Goal: Obtain resource: Download file/media

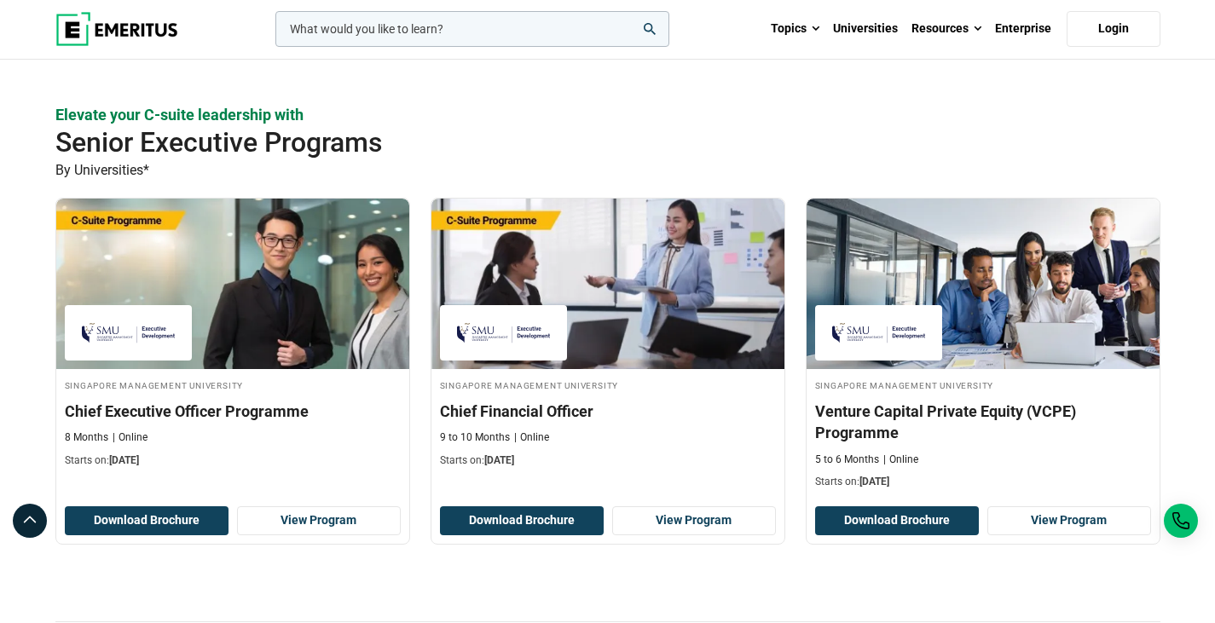
scroll to position [443, 0]
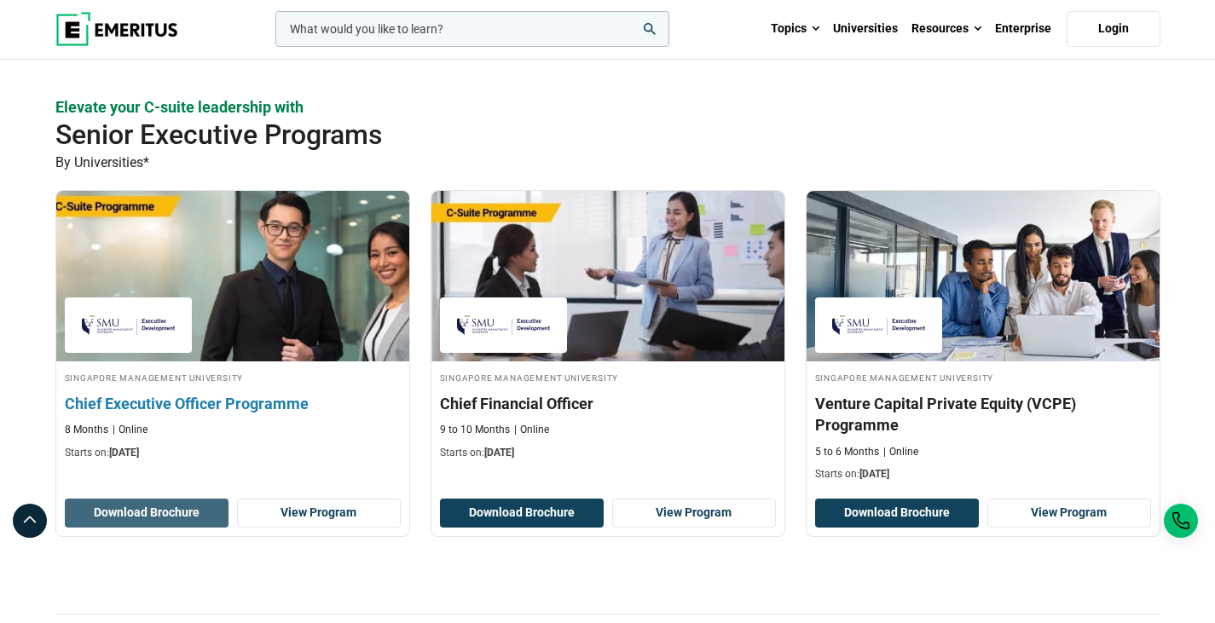
click at [197, 520] on button "Download Brochure" at bounding box center [147, 513] width 164 height 29
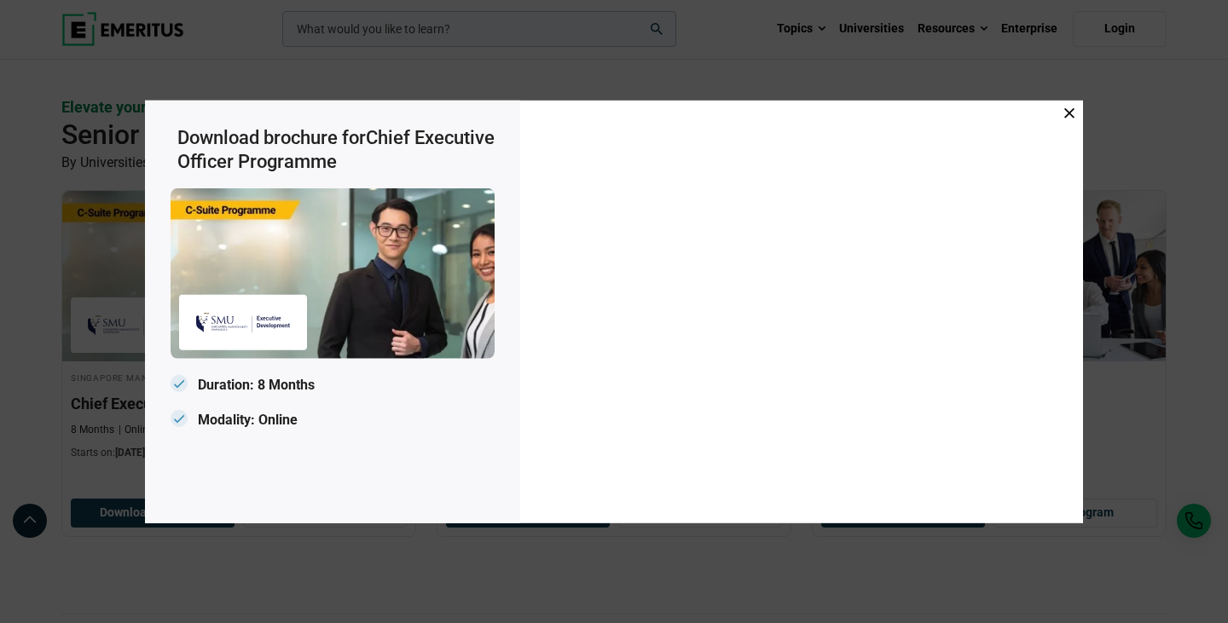
click at [814, 72] on div "Download brochure for Chief Executive Officer Programme Duration: 8 Months Moda…" at bounding box center [614, 311] width 1228 height 623
click at [1074, 113] on icon at bounding box center [1069, 112] width 10 height 10
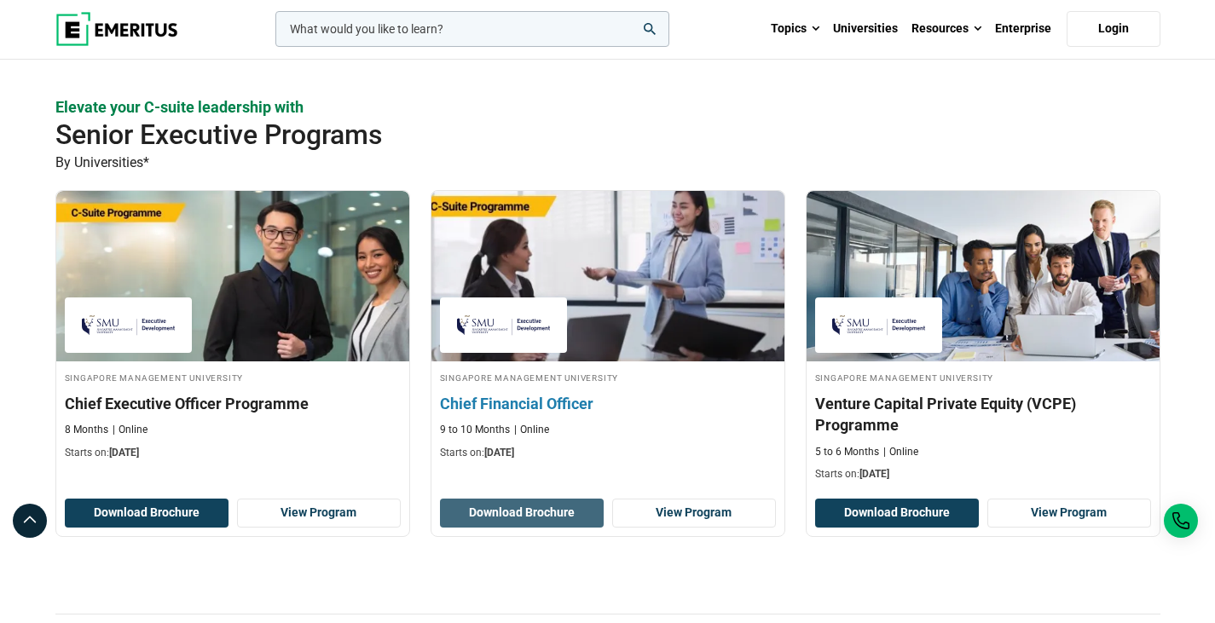
click at [582, 510] on button "Download Brochure" at bounding box center [522, 513] width 164 height 29
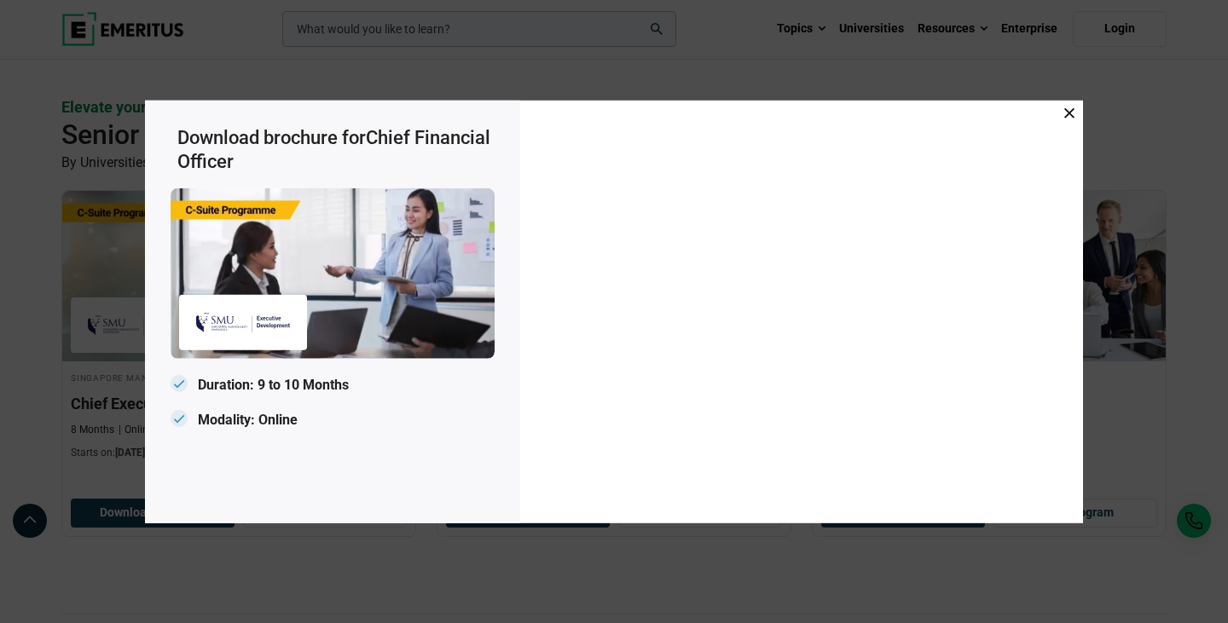
click at [1066, 114] on icon at bounding box center [1069, 112] width 10 height 10
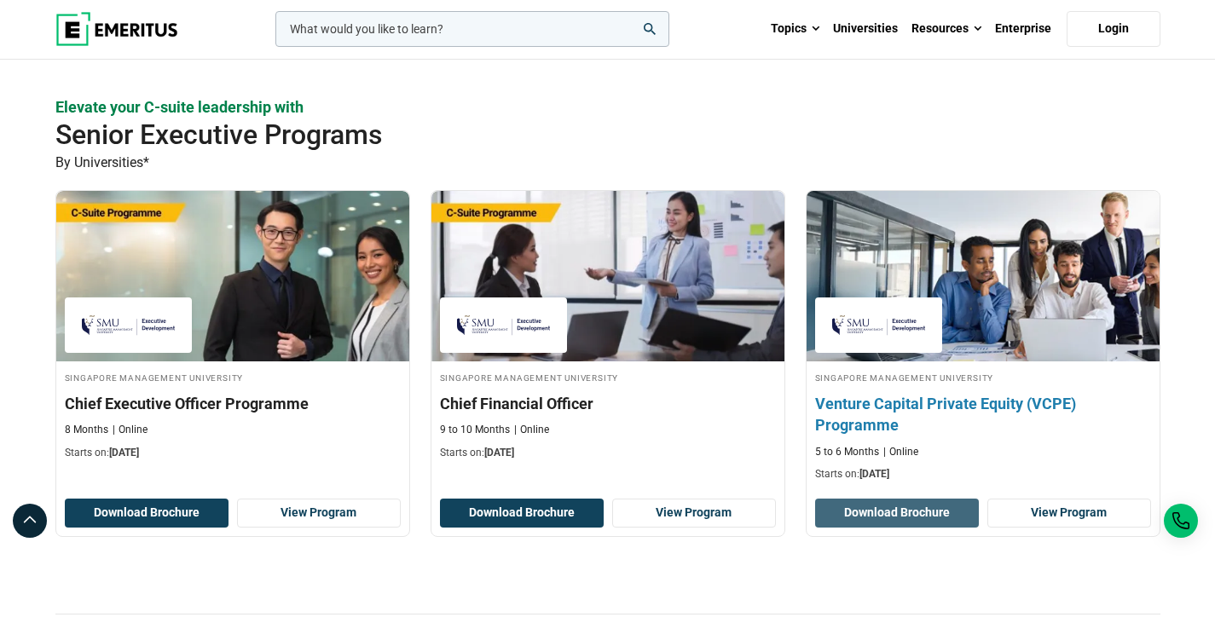
click at [939, 513] on button "Download Brochure" at bounding box center [897, 513] width 164 height 29
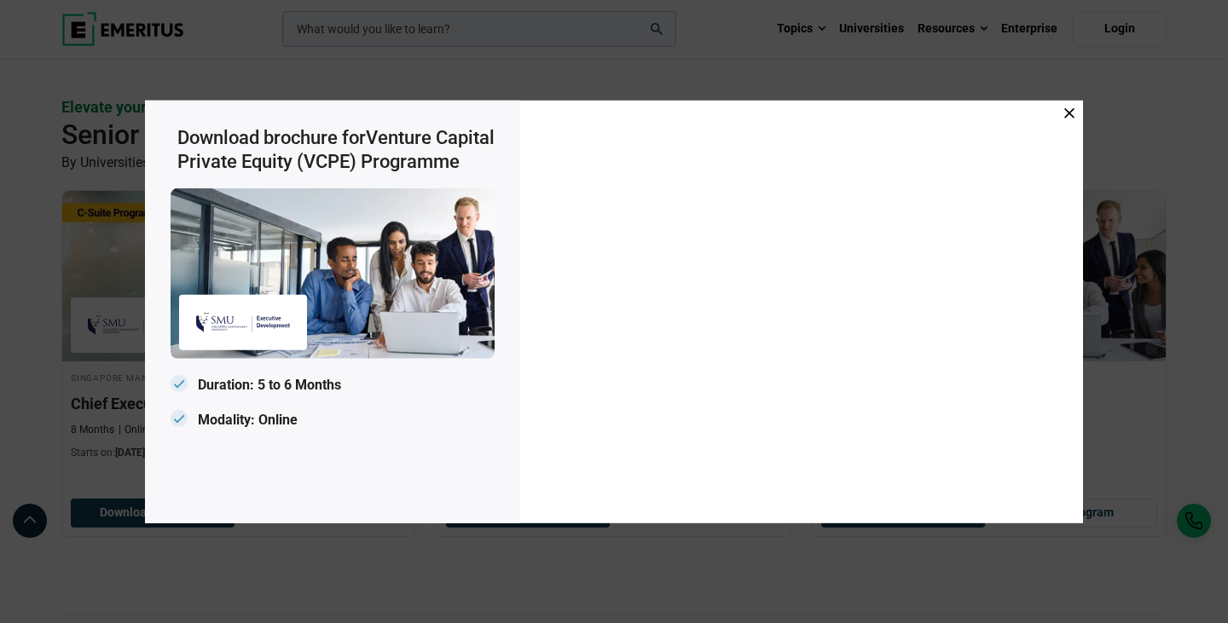
click at [1068, 108] on icon at bounding box center [1069, 112] width 10 height 10
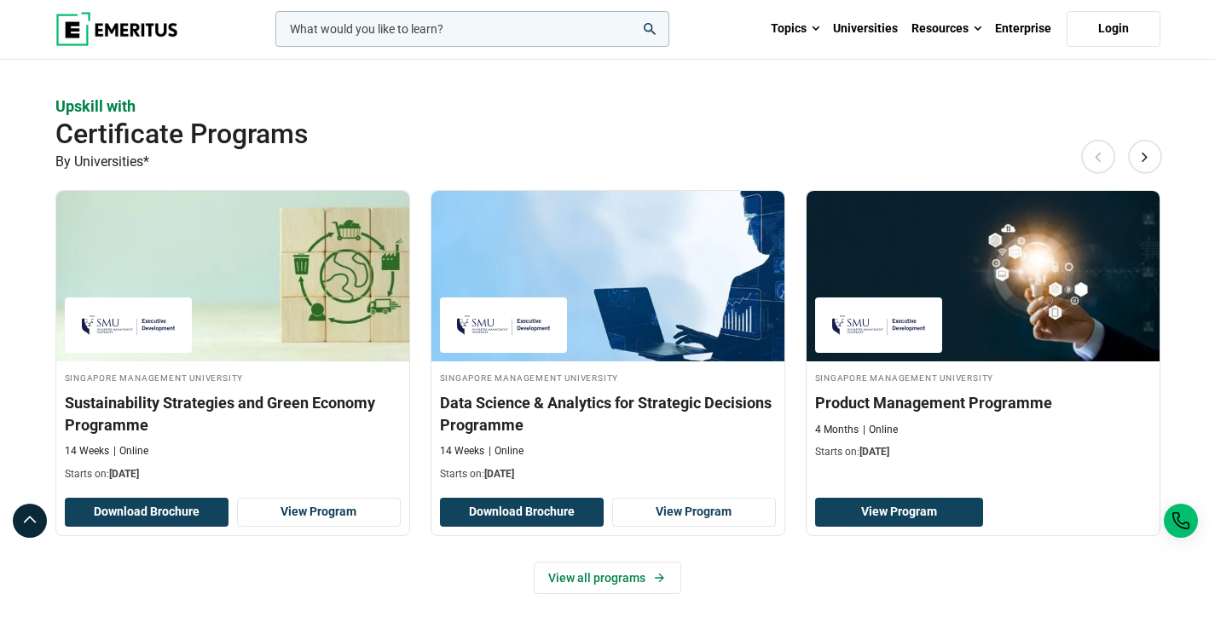
scroll to position [989, 0]
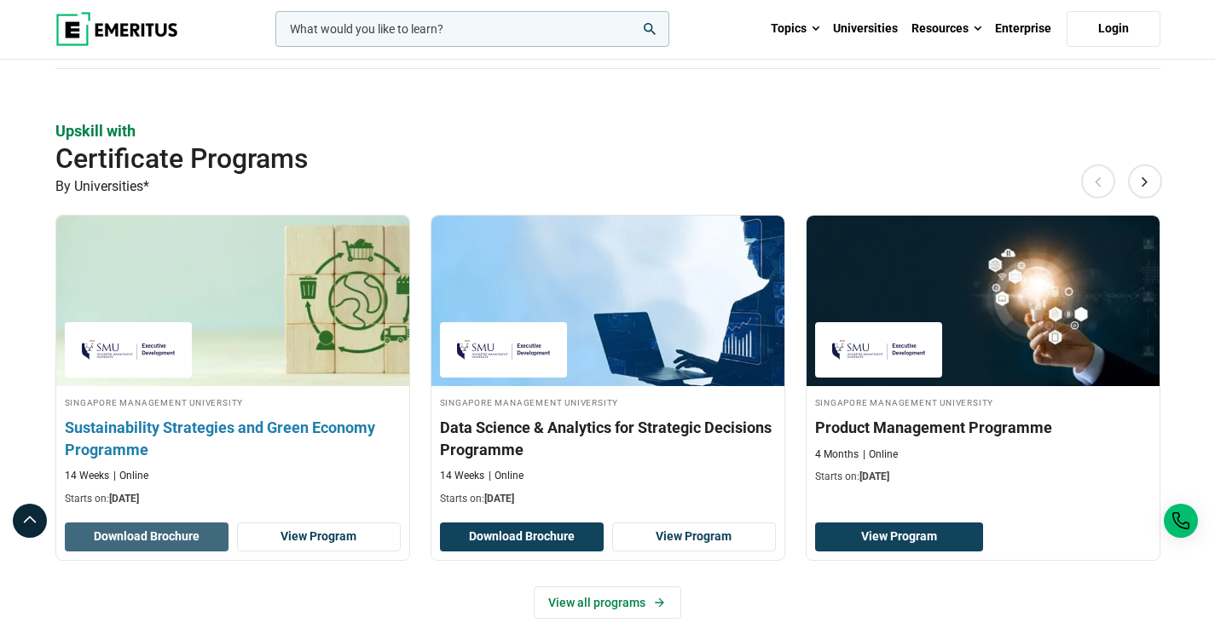
click at [189, 539] on button "Download Brochure" at bounding box center [147, 537] width 164 height 29
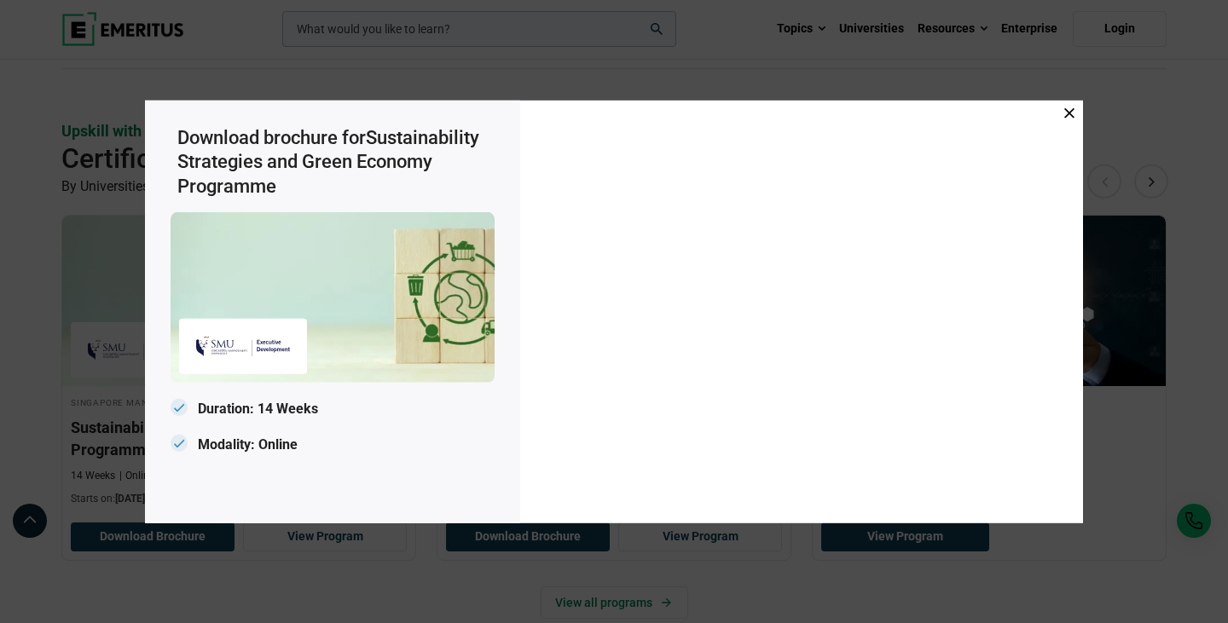
click at [850, 72] on div "Download brochure for Sustainability Strategies and Green Economy Programme Dur…" at bounding box center [614, 311] width 1228 height 623
click at [1070, 112] on icon at bounding box center [1069, 112] width 10 height 10
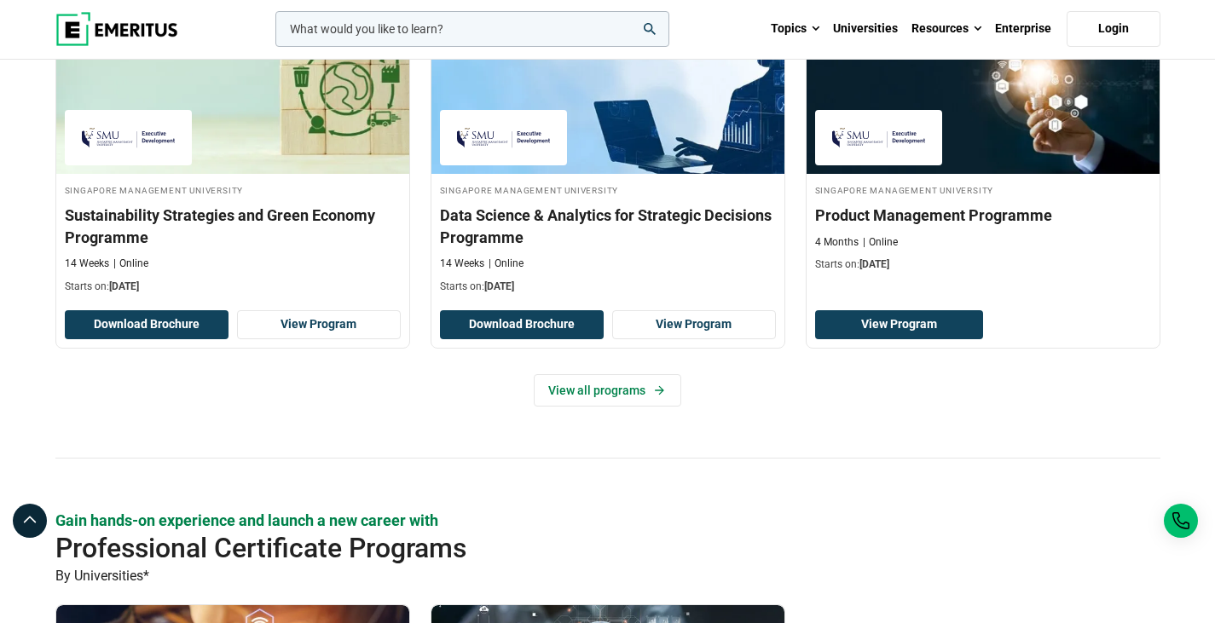
scroll to position [1154, 0]
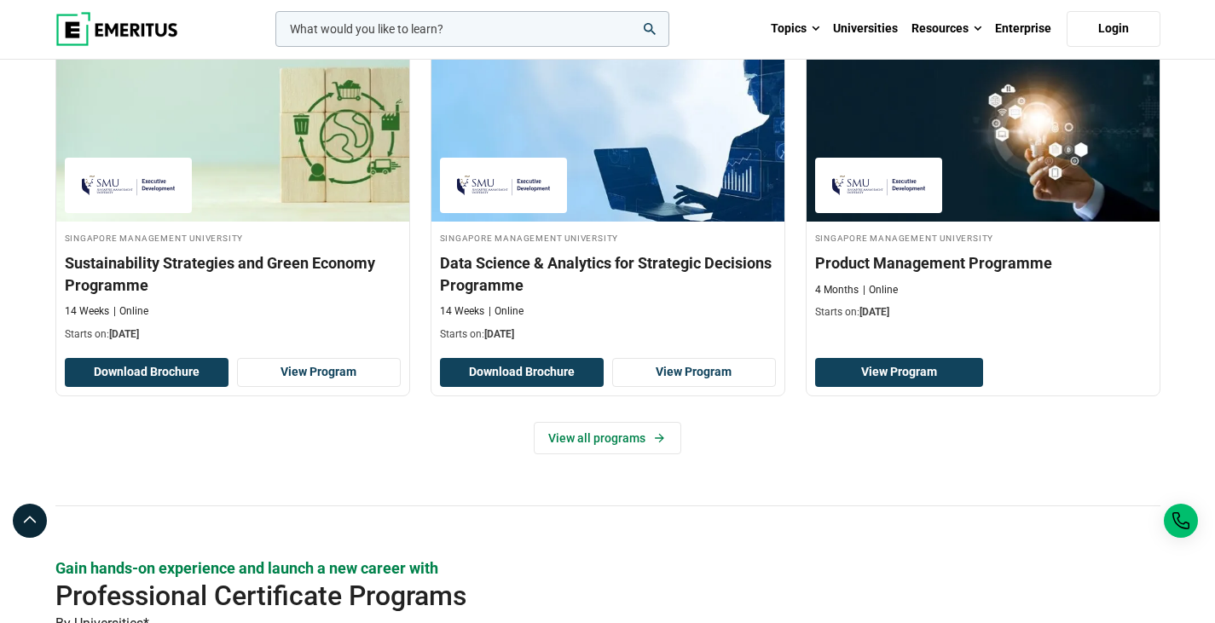
click at [891, 555] on div "Elevate your C-suite leadership with Senior Executive Programs By Universities*…" at bounding box center [607, 219] width 1105 height 1667
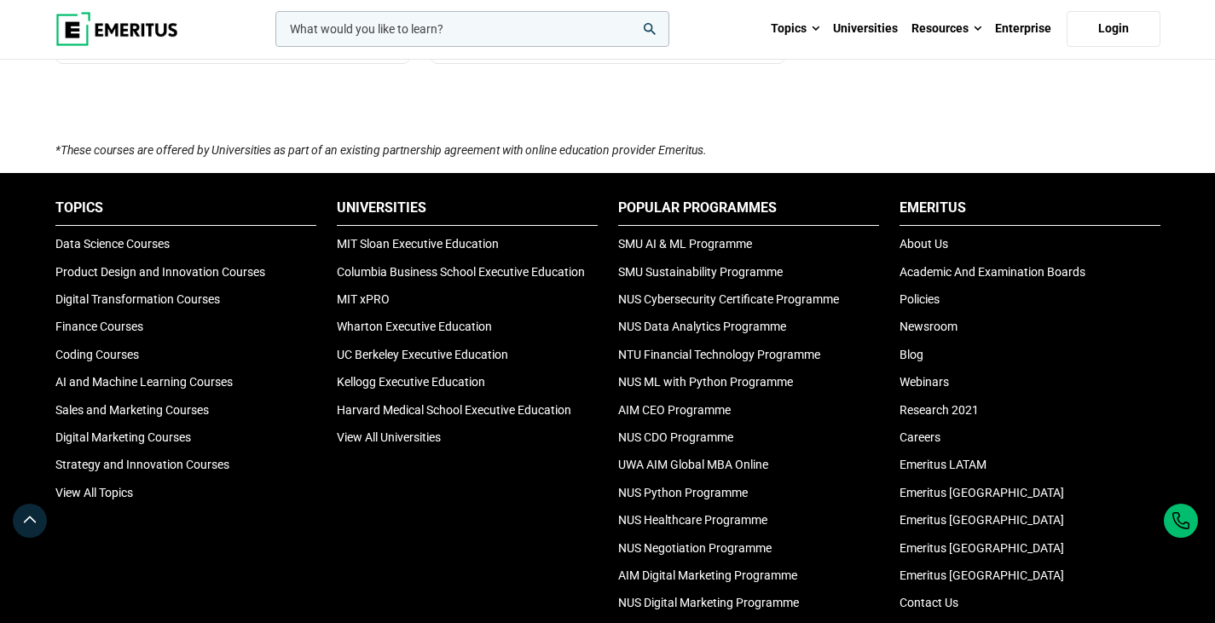
scroll to position [2075, 0]
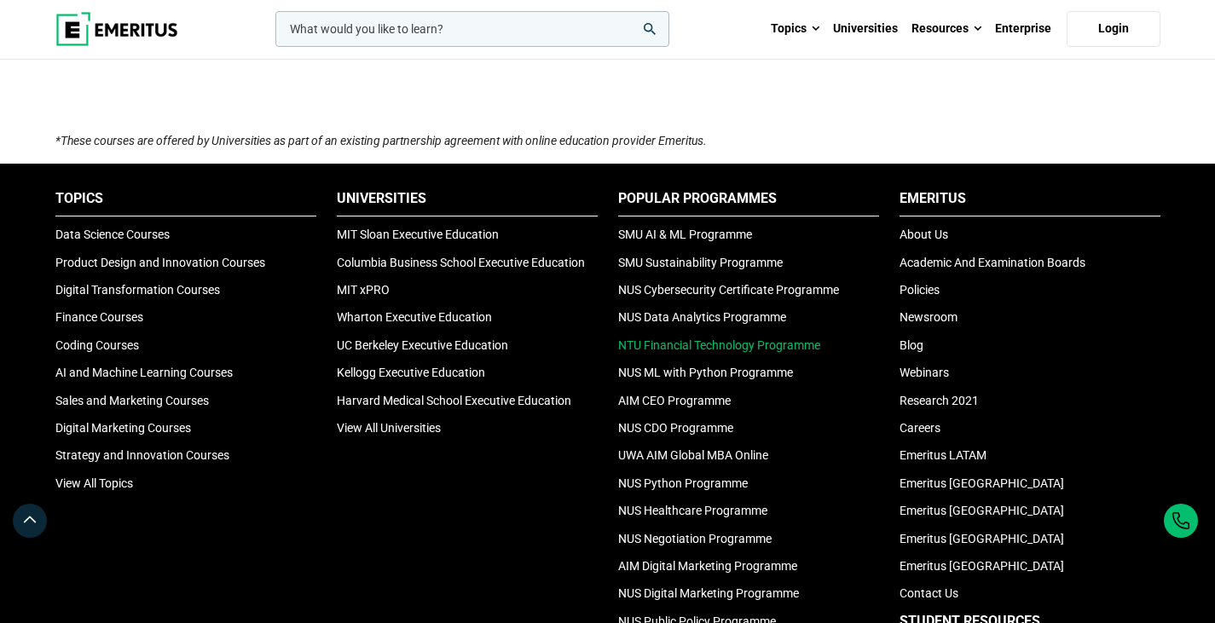
click at [736, 340] on link "NTU Financial Technology Programme" at bounding box center [719, 346] width 202 height 14
click at [721, 294] on link "NUS Cybersecurity Certificate Programme" at bounding box center [728, 290] width 221 height 14
click at [689, 434] on link "NUS CDO Programme" at bounding box center [675, 428] width 115 height 14
click at [670, 484] on link "NUS Python Programme" at bounding box center [683, 484] width 130 height 14
click at [688, 514] on link "NUS Healthcare Programme" at bounding box center [692, 511] width 149 height 14
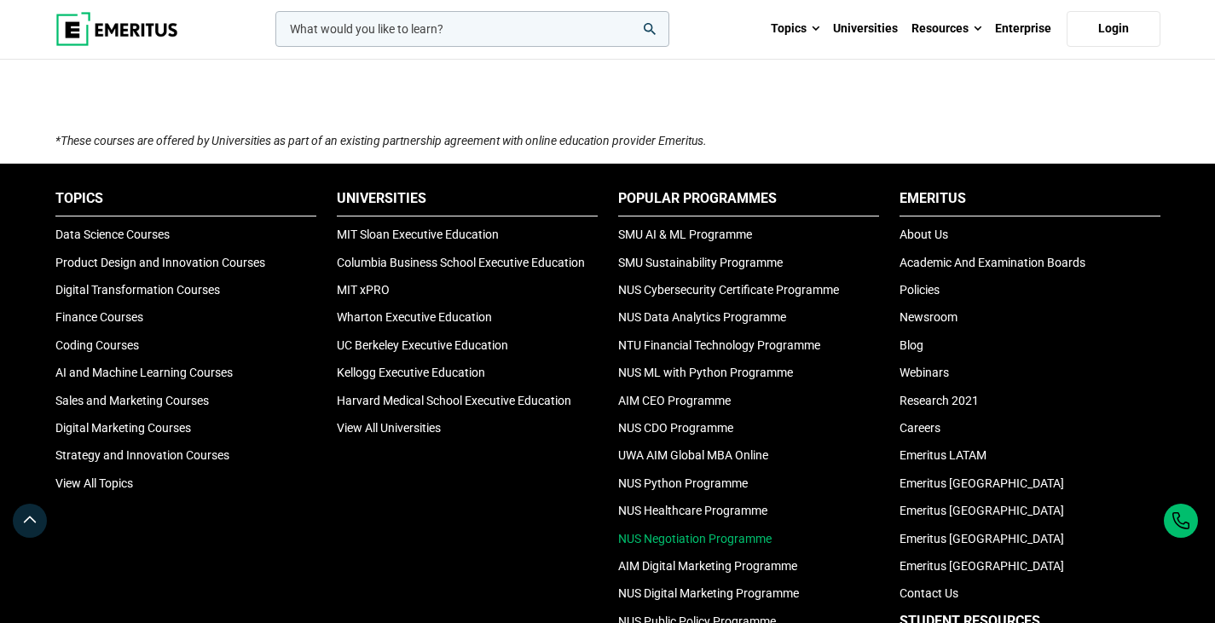
click at [719, 541] on link "NUS Negotiation Programme" at bounding box center [695, 539] width 154 height 14
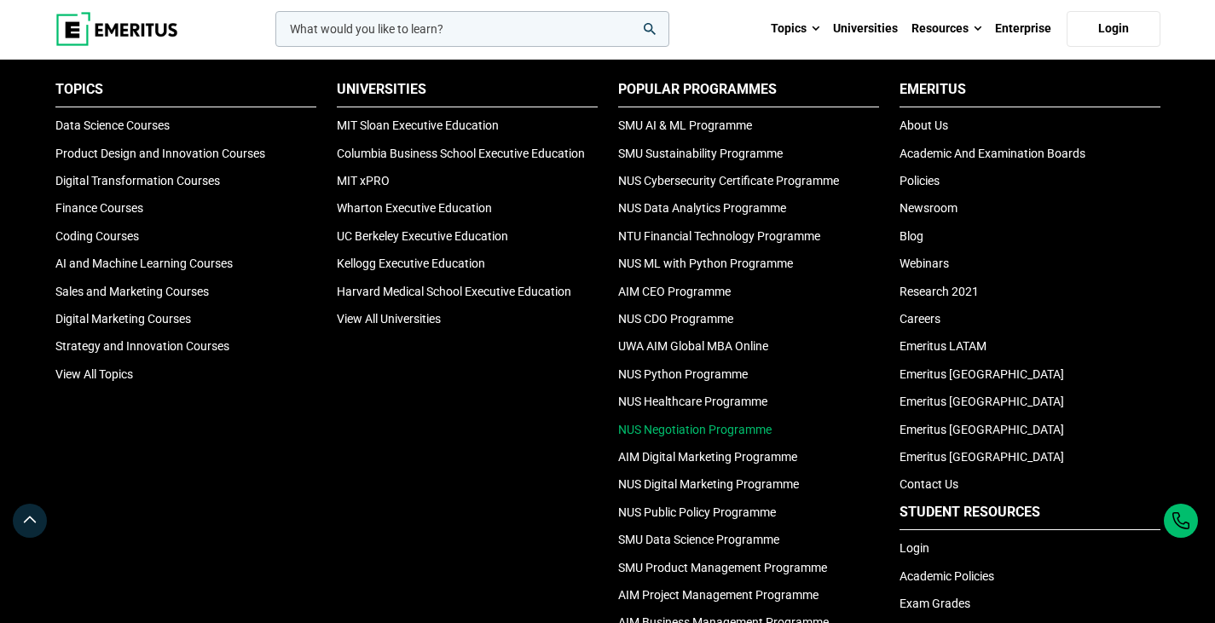
scroll to position [2245, 0]
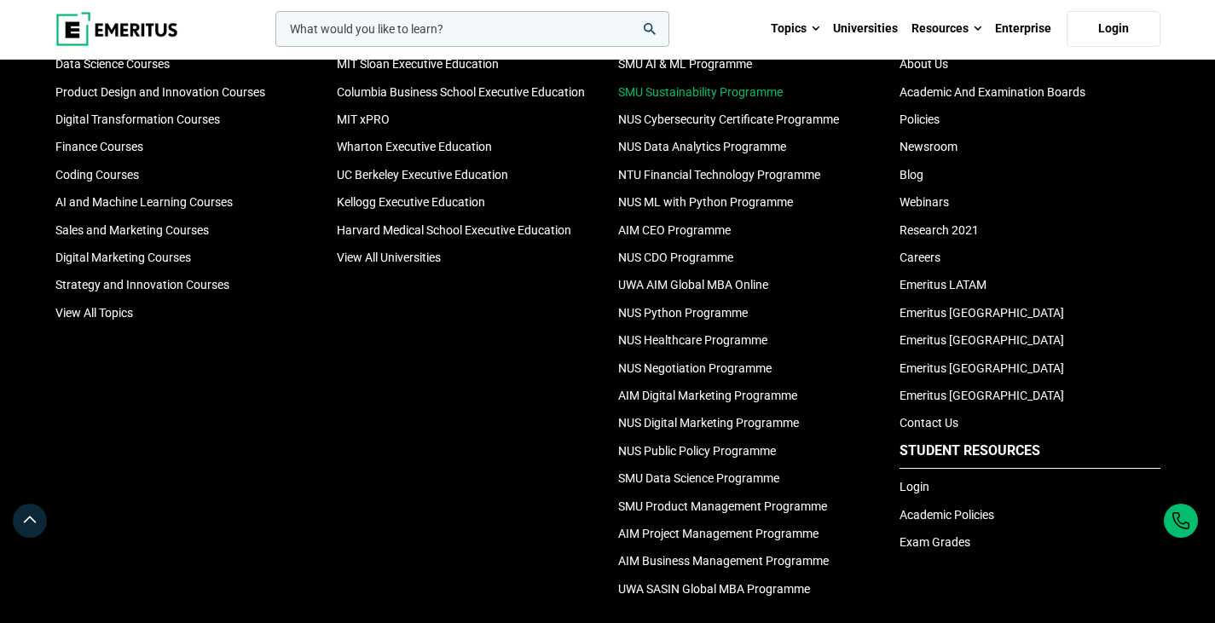
click at [773, 90] on link "SMU Sustainability Programme" at bounding box center [700, 92] width 165 height 14
click at [692, 59] on header "leadership marketing project management data science product management Topics …" at bounding box center [607, 29] width 1215 height 61
click at [689, 64] on link "SMU AI & ML Programme" at bounding box center [685, 64] width 134 height 14
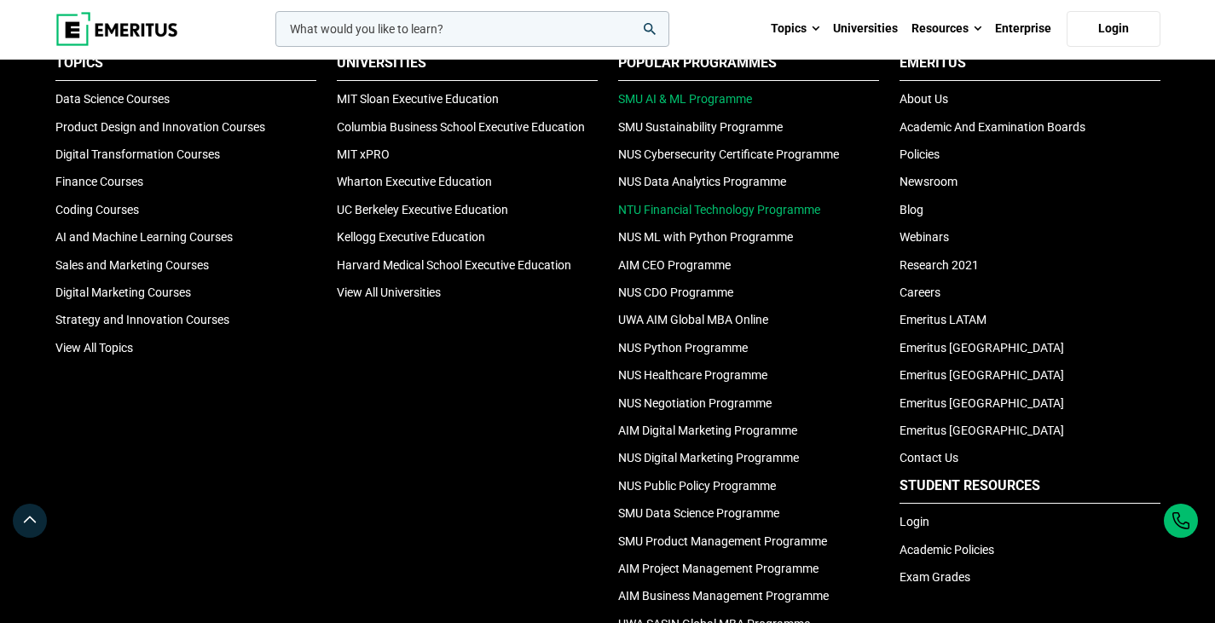
scroll to position [2211, 0]
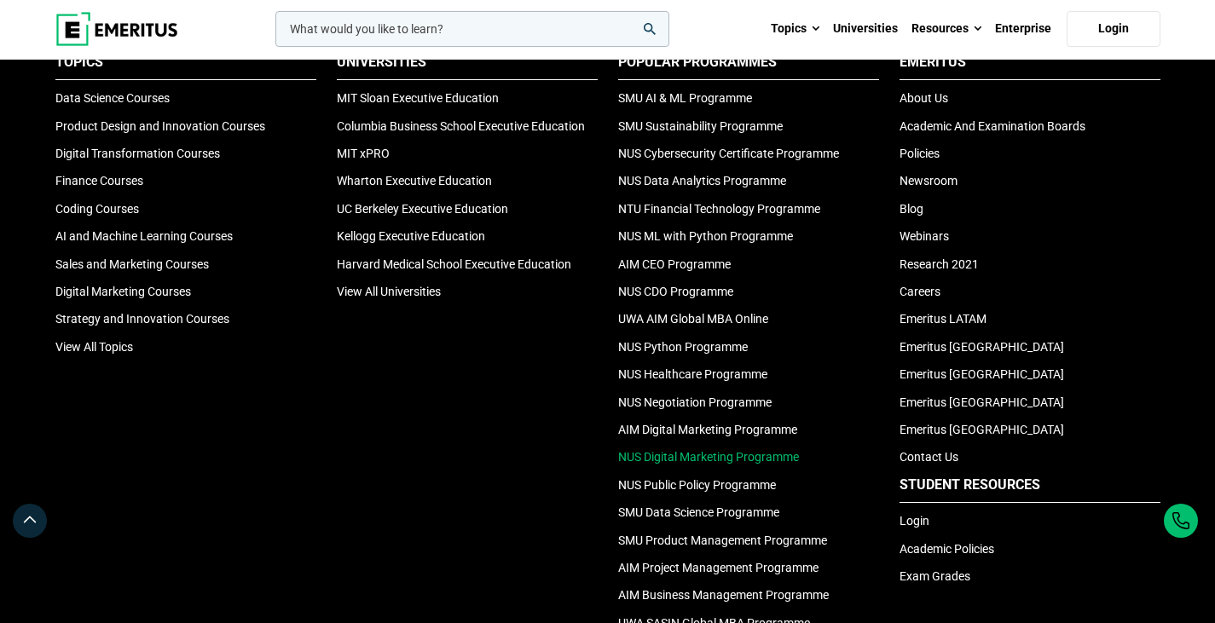
click at [756, 454] on link "NUS Digital Marketing Programme" at bounding box center [708, 457] width 181 height 14
click at [736, 490] on link "NUS Public Policy Programme" at bounding box center [697, 485] width 158 height 14
click at [724, 512] on link "SMU Data Science Programme" at bounding box center [698, 513] width 161 height 14
click at [756, 538] on link "SMU Product Management Programme" at bounding box center [722, 541] width 209 height 14
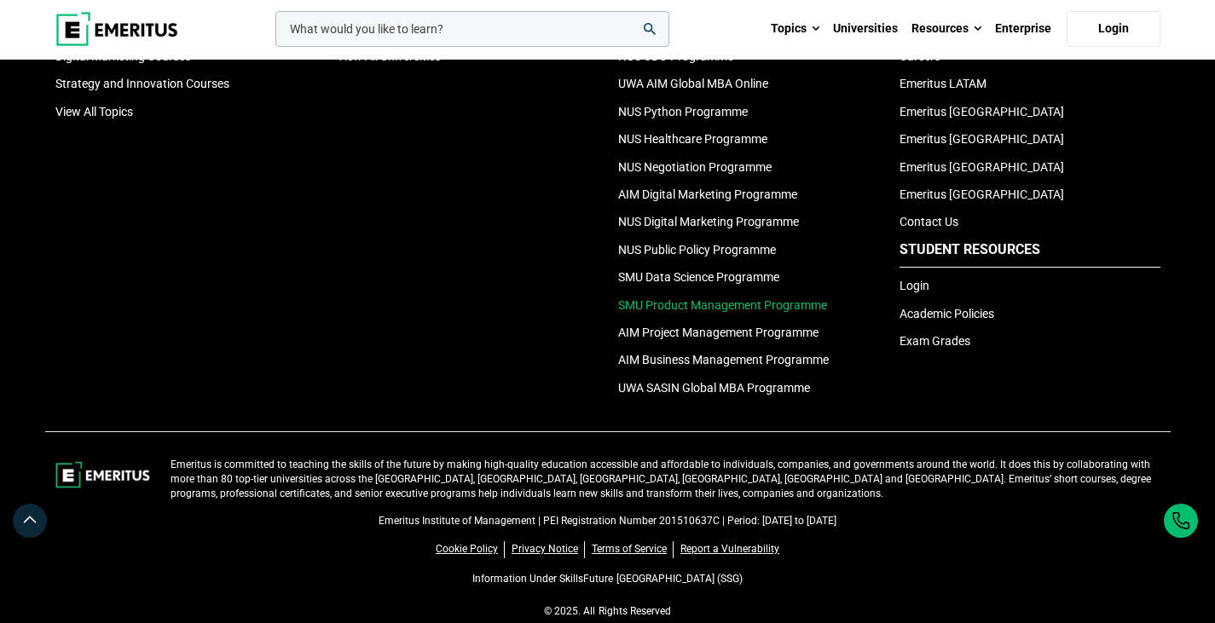
scroll to position [2519, 0]
